Goal: Consume media (video, audio)

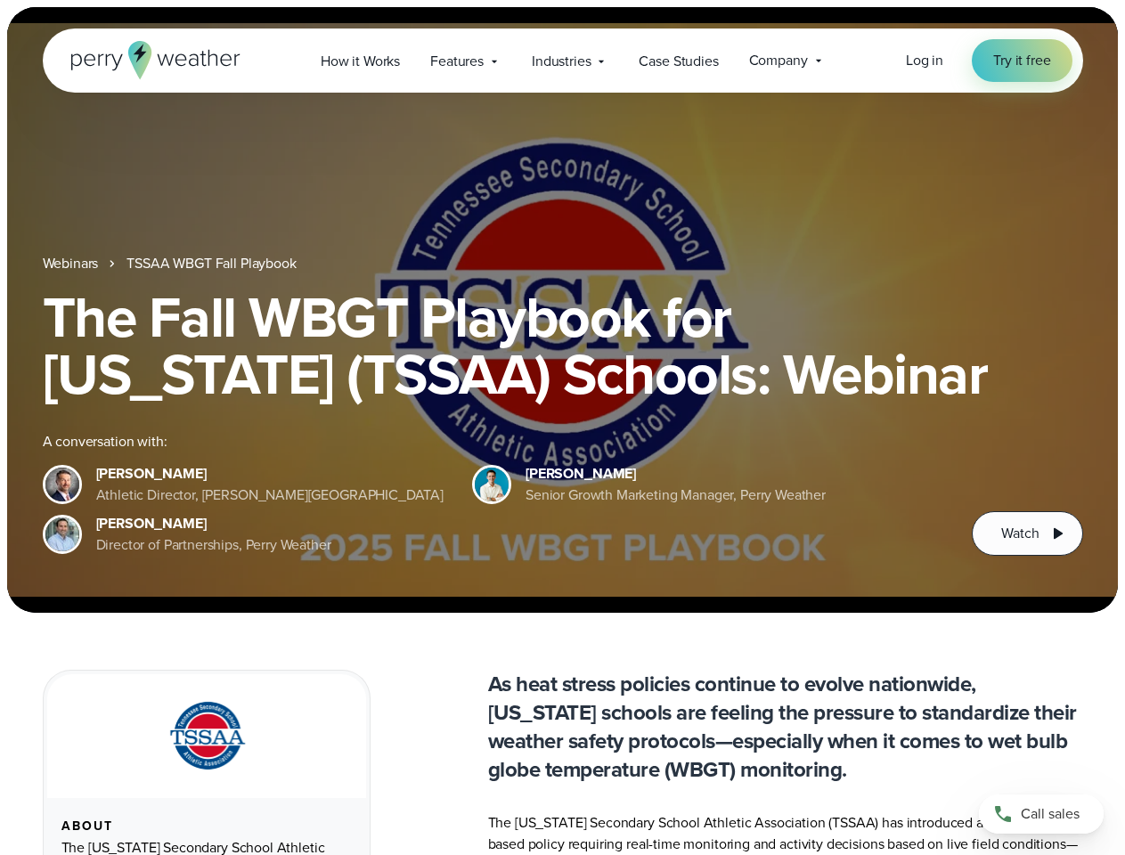
click at [562, 428] on div "The Fall WBGT Playbook for [US_STATE] (TSSAA) Schools: Webinar A conversation w…" at bounding box center [563, 422] width 1041 height 267
click at [562, 61] on span "Industries" at bounding box center [561, 61] width 59 height 21
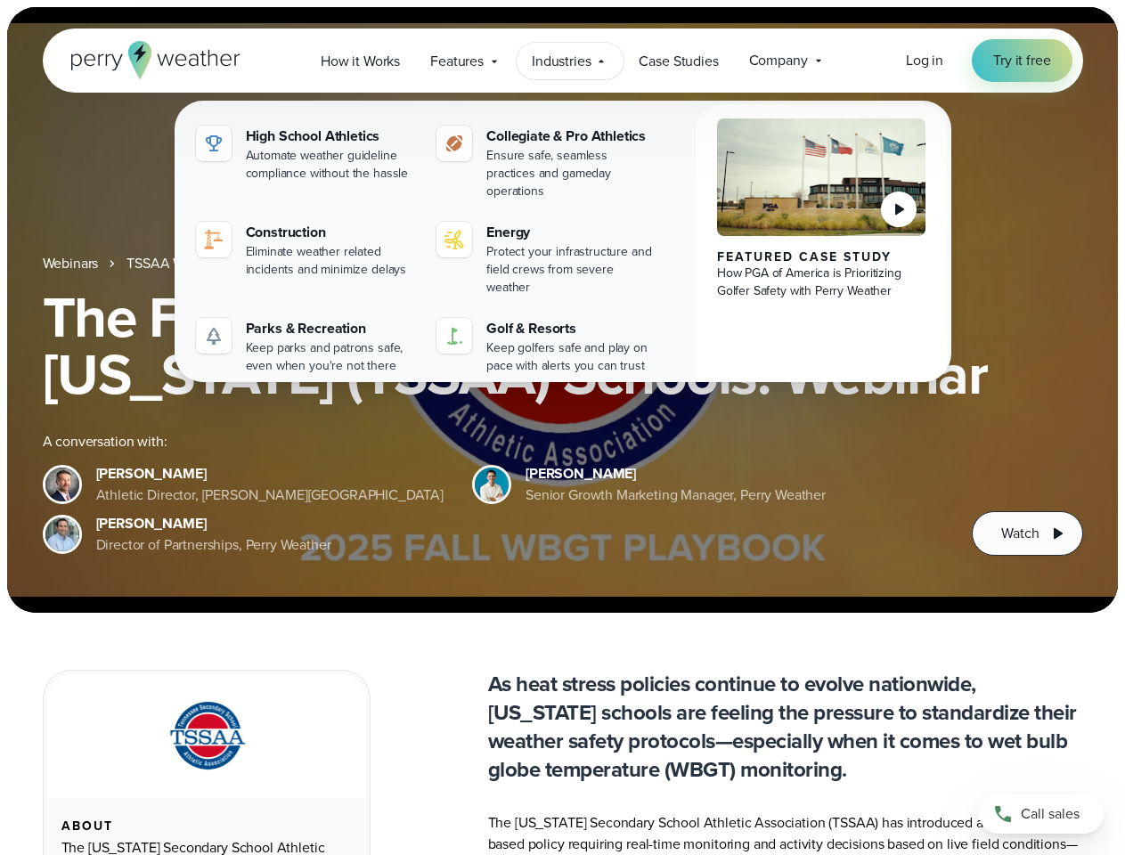
click at [562, 310] on h1 "The Fall WBGT Playbook for [US_STATE] (TSSAA) Schools: Webinar" at bounding box center [563, 346] width 1041 height 114
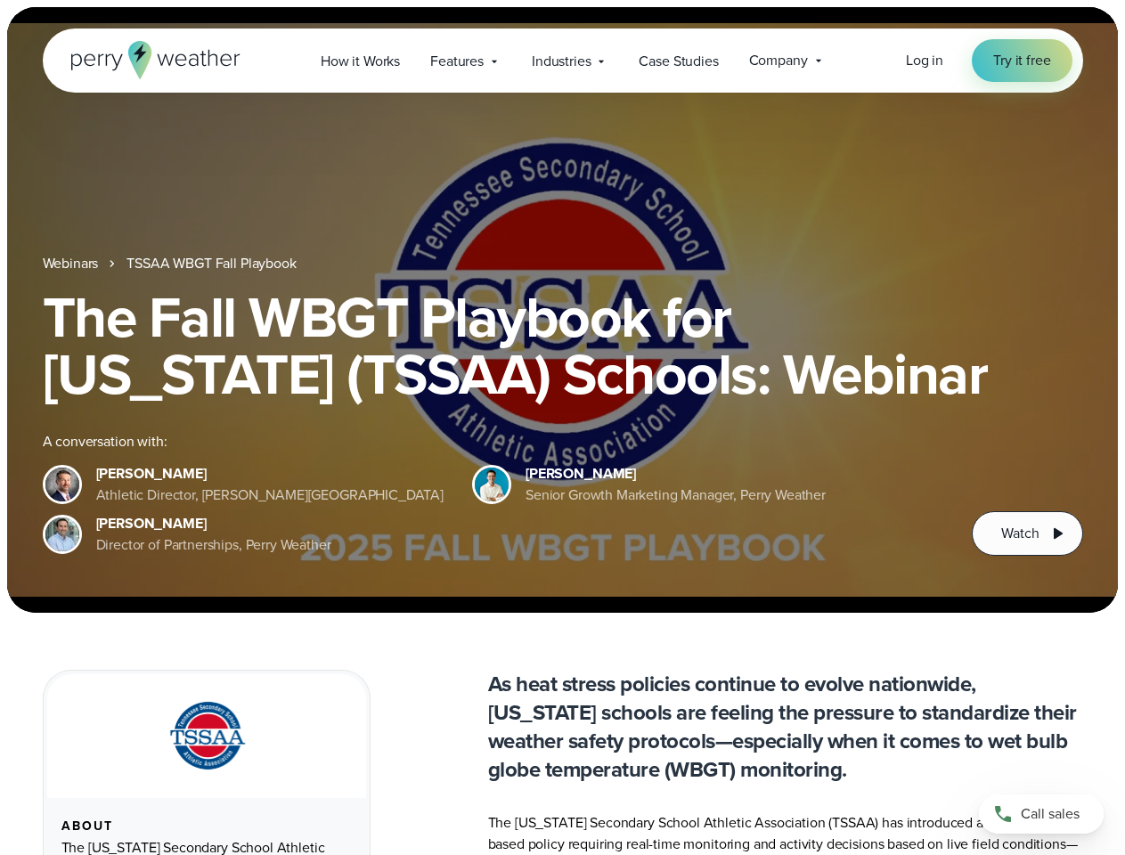
click at [213, 264] on link "TSSAA WBGT Fall Playbook" at bounding box center [211, 263] width 169 height 21
click at [1027, 534] on span "Watch" at bounding box center [1020, 533] width 37 height 21
